Goal: Find specific page/section: Find specific page/section

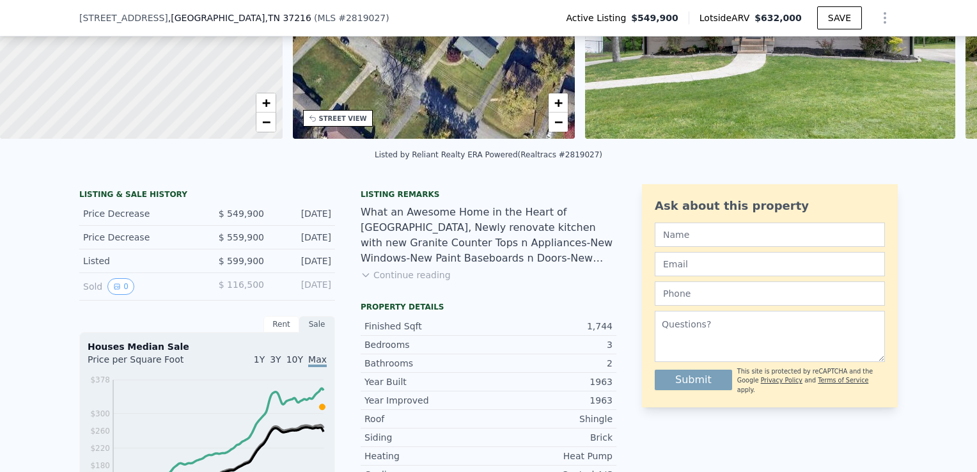
scroll to position [315, 0]
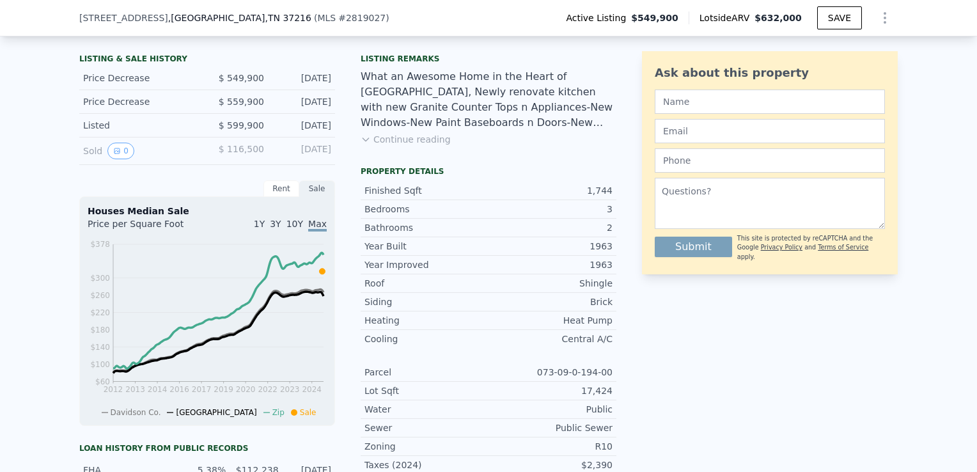
click at [287, 197] on div "Rent" at bounding box center [282, 188] width 36 height 17
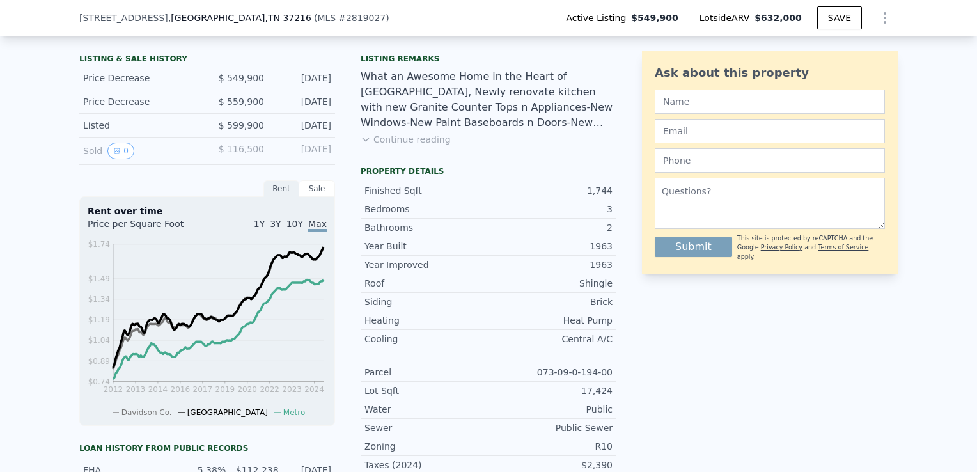
click at [306, 196] on div "Sale" at bounding box center [317, 188] width 36 height 17
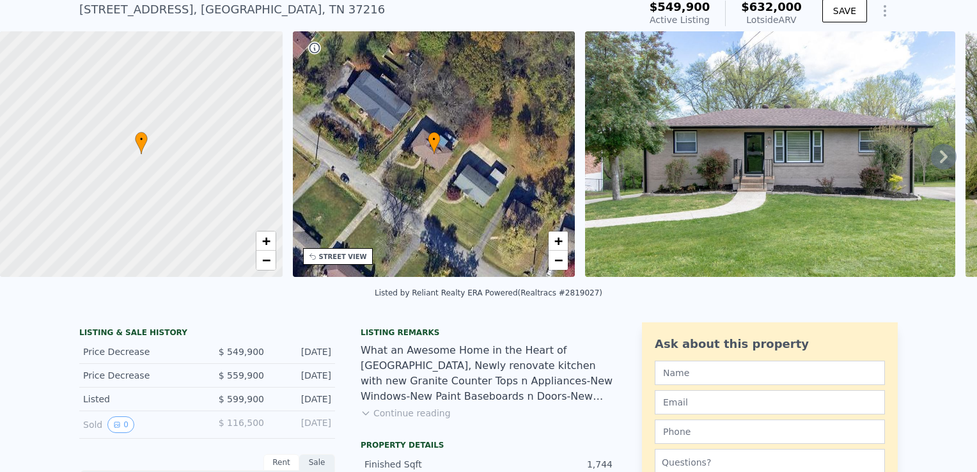
scroll to position [0, 0]
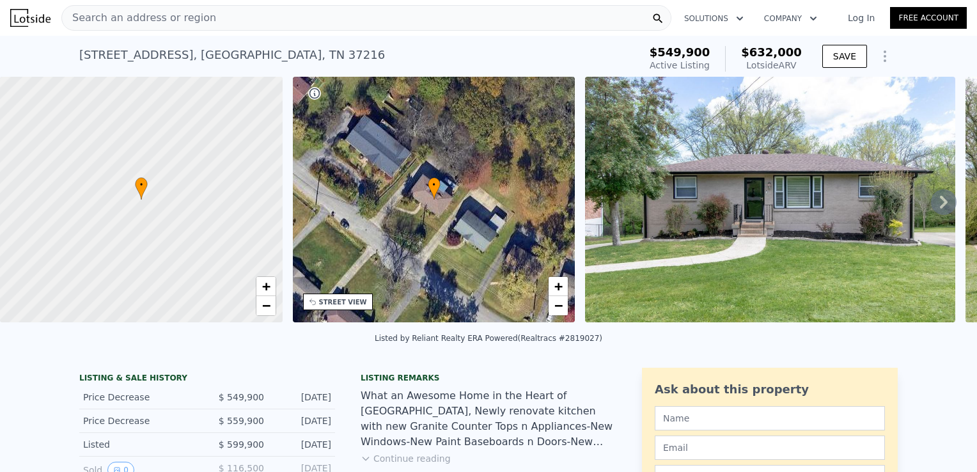
click at [221, 18] on div "Search an address or region" at bounding box center [366, 18] width 610 height 26
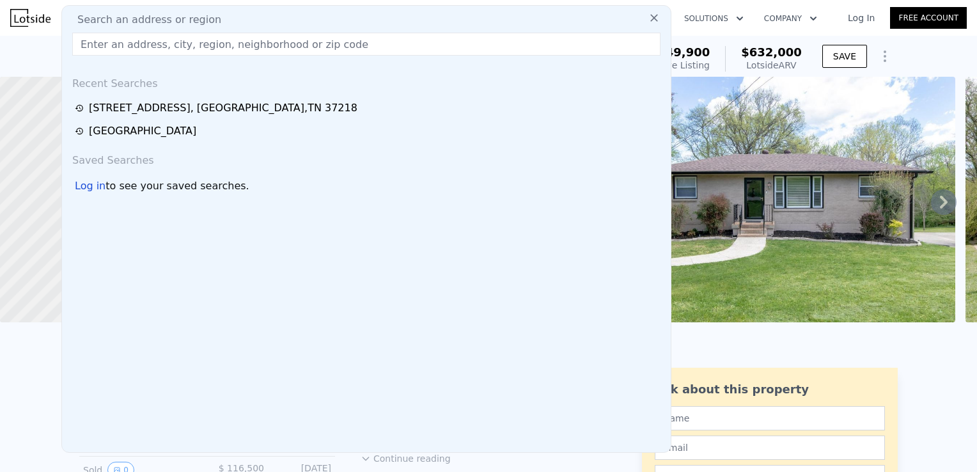
click at [163, 40] on input "text" at bounding box center [366, 44] width 588 height 23
paste input "[STREET_ADDRESS]"
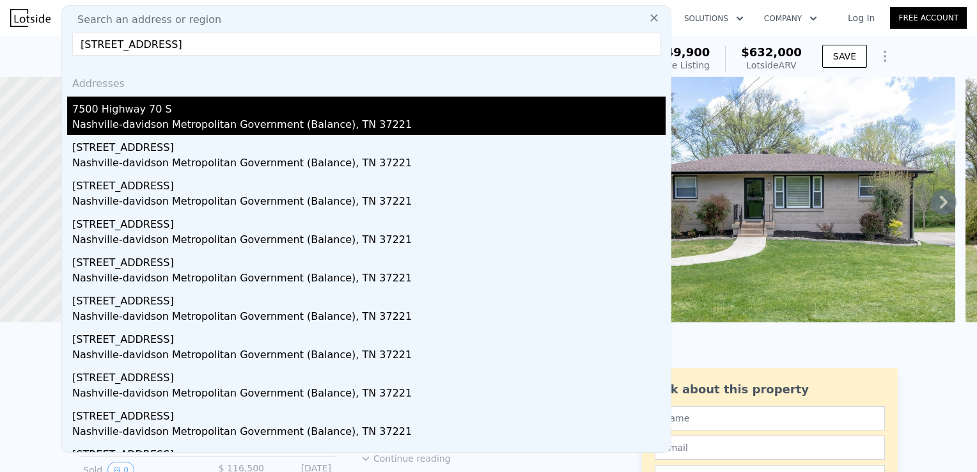
type input "[STREET_ADDRESS]"
click at [225, 106] on div "7500 Highway 70 S" at bounding box center [369, 107] width 594 height 20
